Goal: Find specific page/section: Find specific page/section

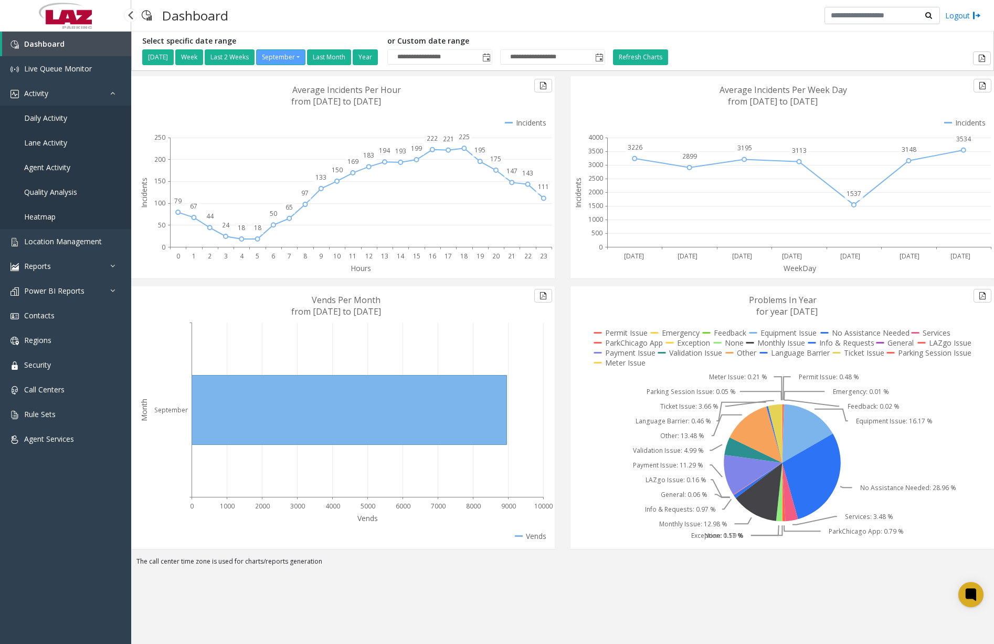
click at [72, 117] on link "Daily Activity" at bounding box center [65, 118] width 131 height 25
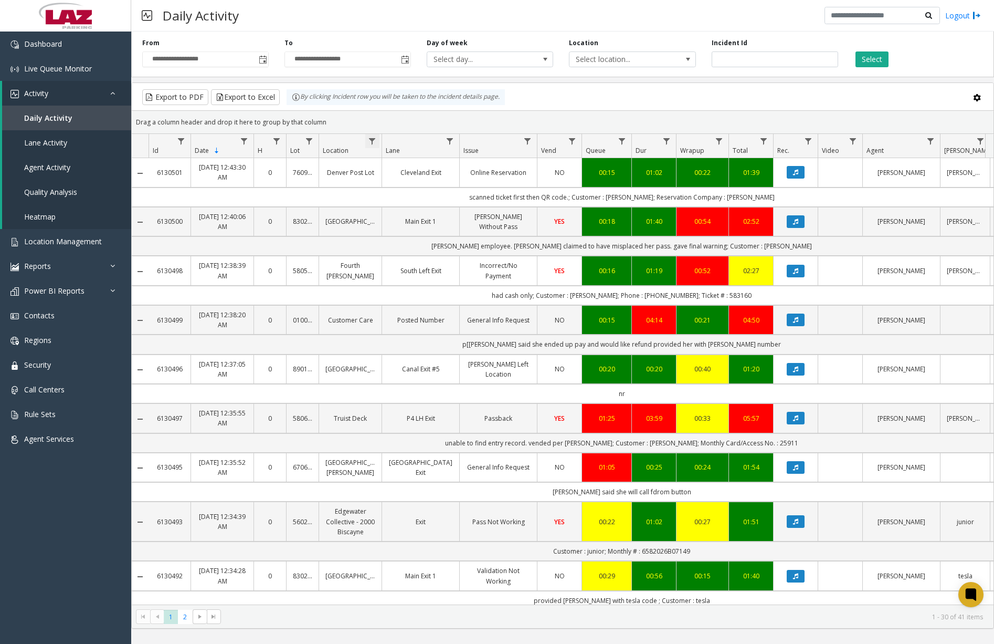
click at [372, 142] on span "Data table" at bounding box center [372, 141] width 8 height 8
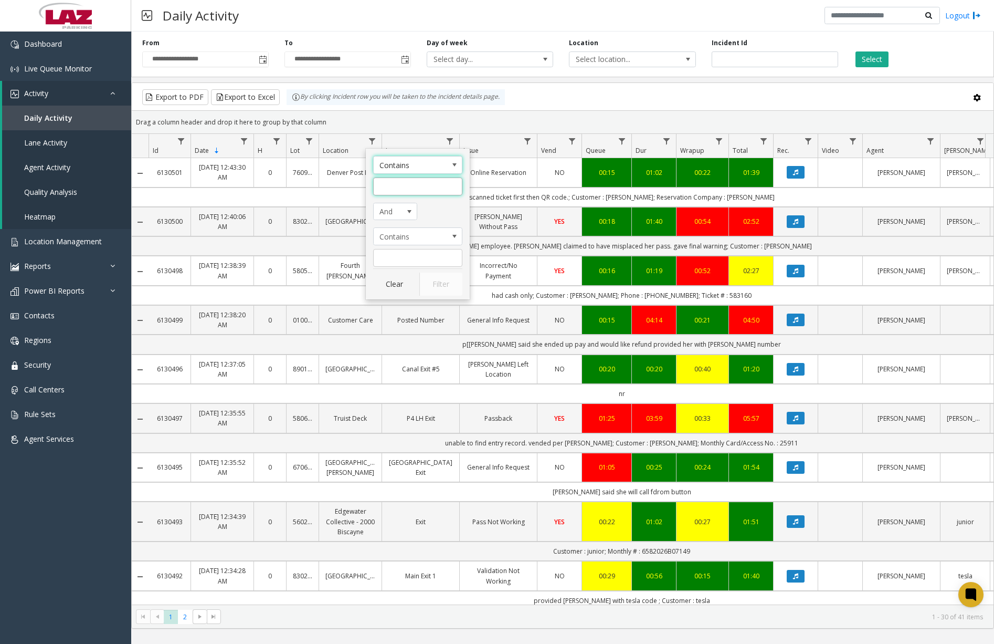
click at [404, 183] on input "Location Filter" at bounding box center [417, 186] width 89 height 18
type input "******"
click at [437, 279] on button "Filter" at bounding box center [440, 283] width 43 height 23
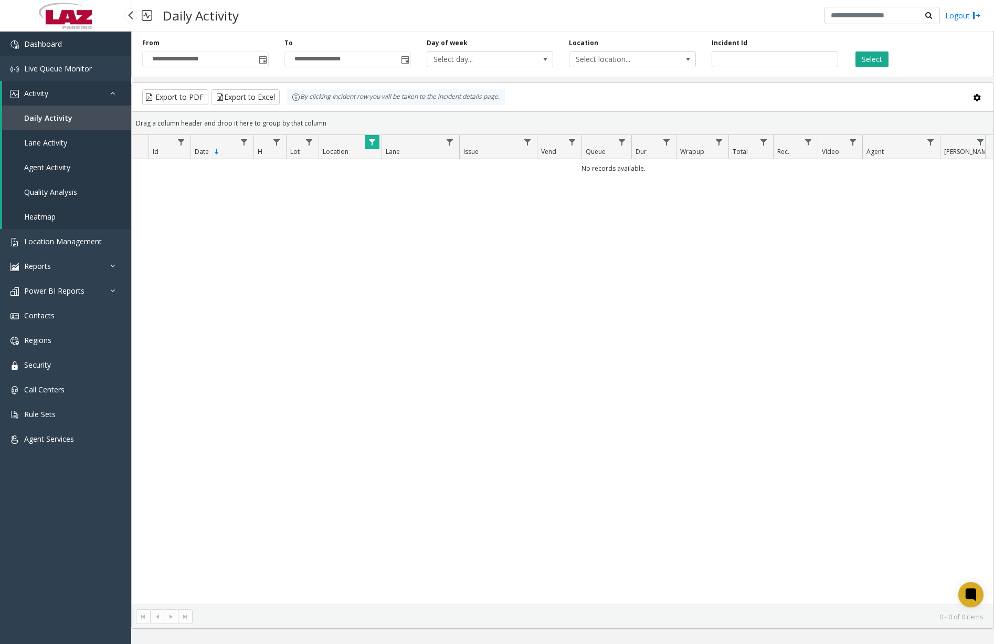
click at [71, 48] on link "Dashboard" at bounding box center [65, 43] width 131 height 25
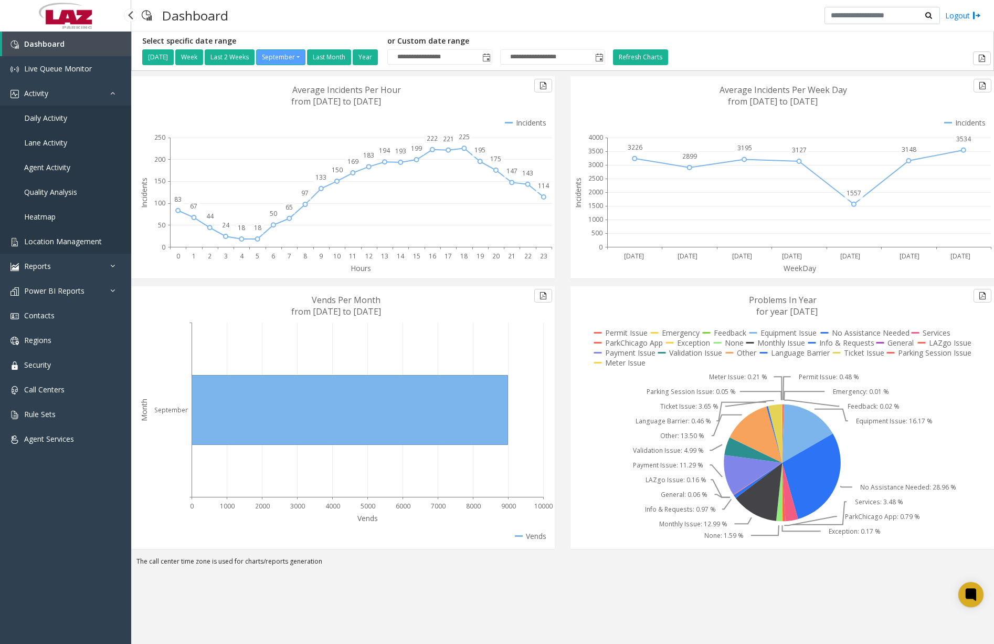
click at [58, 240] on span "Location Management" at bounding box center [63, 241] width 78 height 10
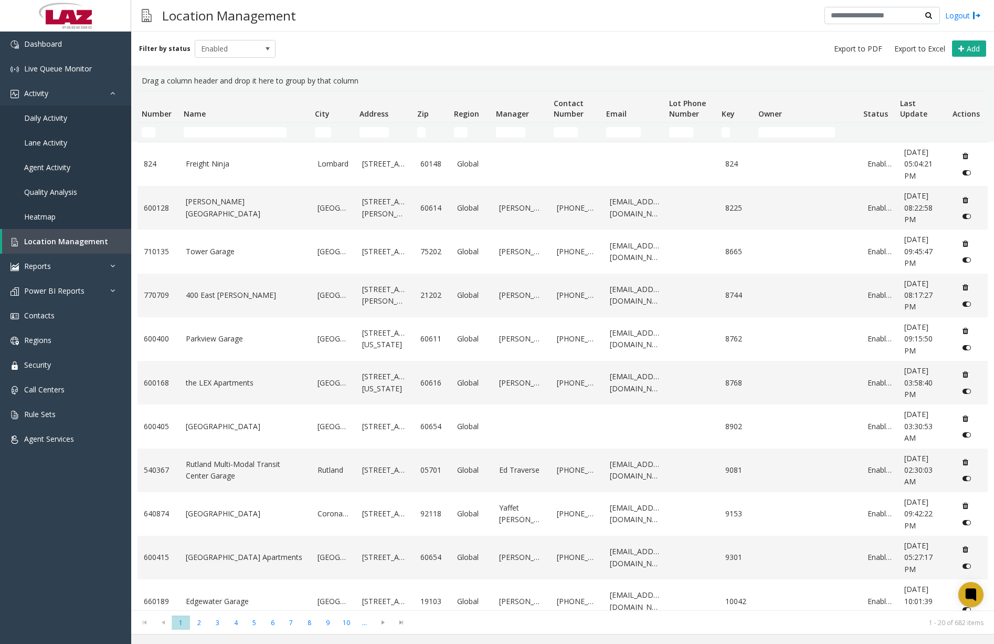
click at [232, 126] on td "Name Filter" at bounding box center [245, 132] width 131 height 19
click at [233, 133] on input "Name Filter" at bounding box center [235, 132] width 103 height 10
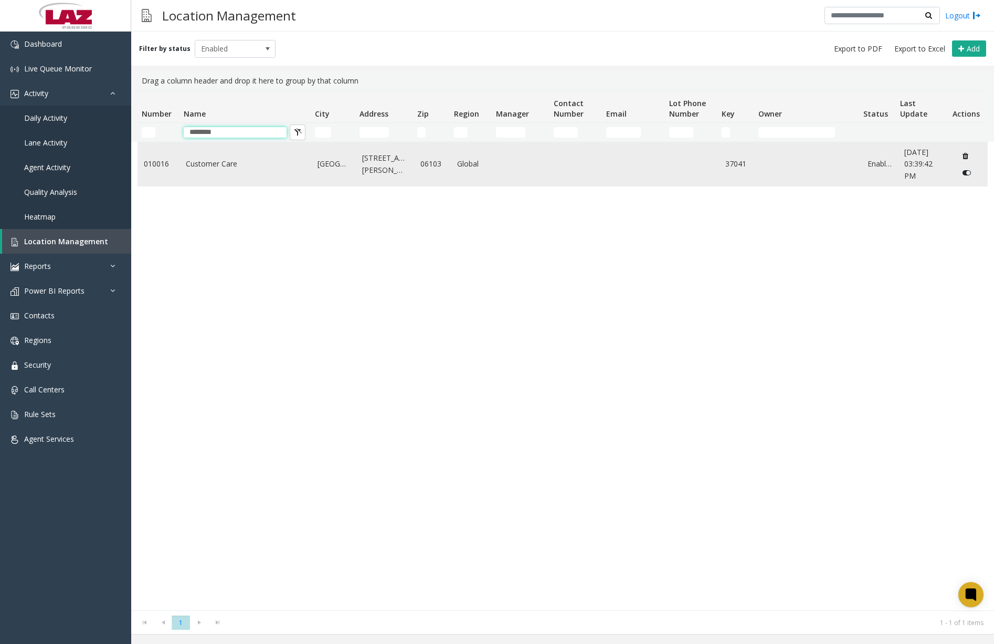
type input "********"
click at [217, 164] on link "Customer Care" at bounding box center [245, 164] width 119 height 12
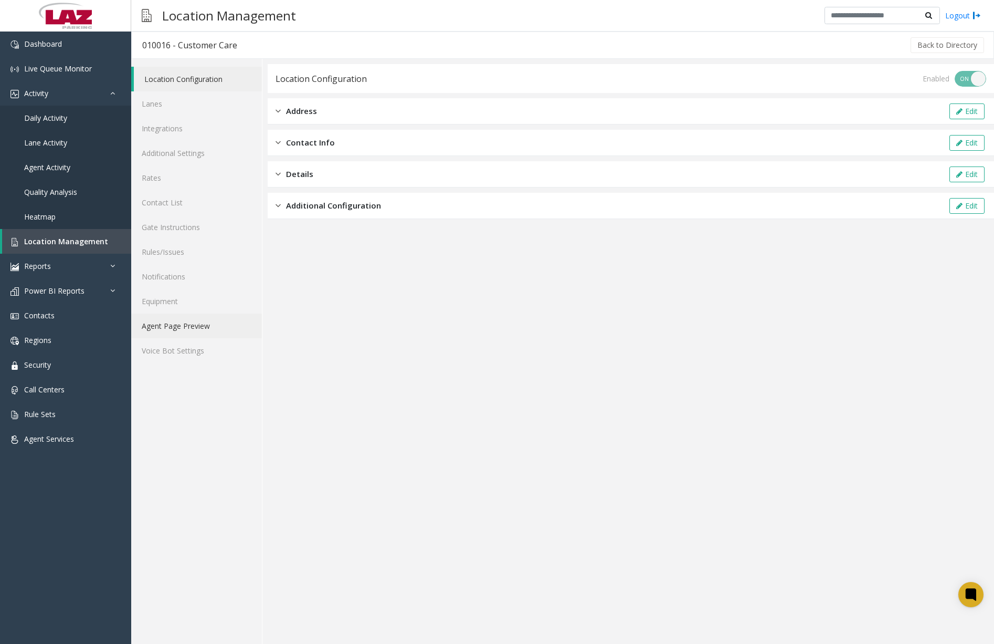
click at [175, 322] on link "Agent Page Preview" at bounding box center [196, 325] width 131 height 25
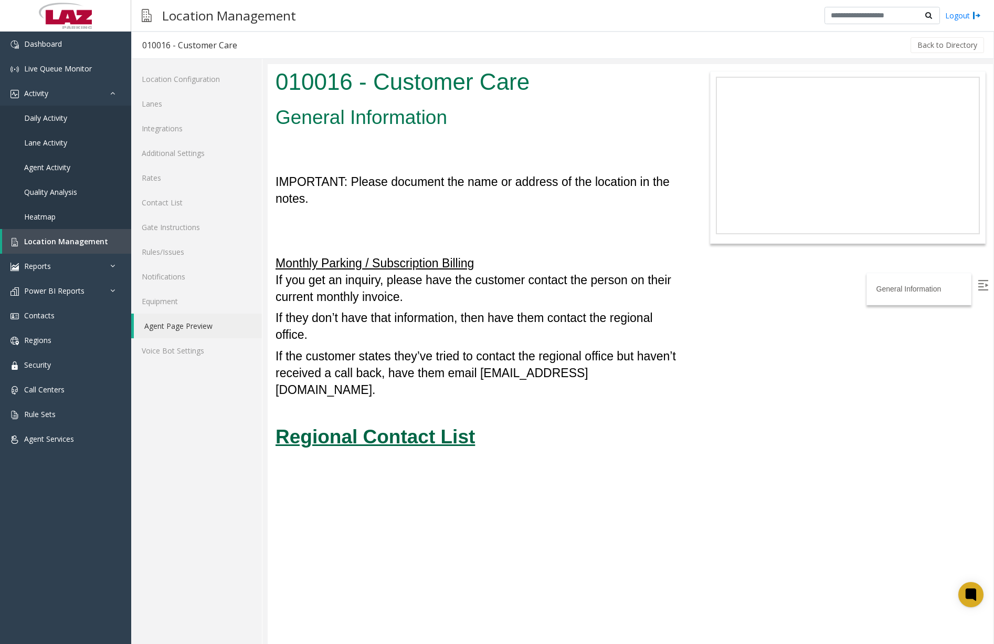
click at [406, 426] on u "Regional Contact List" at bounding box center [375, 437] width 199 height 22
click at [79, 49] on link "Dashboard" at bounding box center [65, 43] width 131 height 25
